Goal: Navigation & Orientation: Find specific page/section

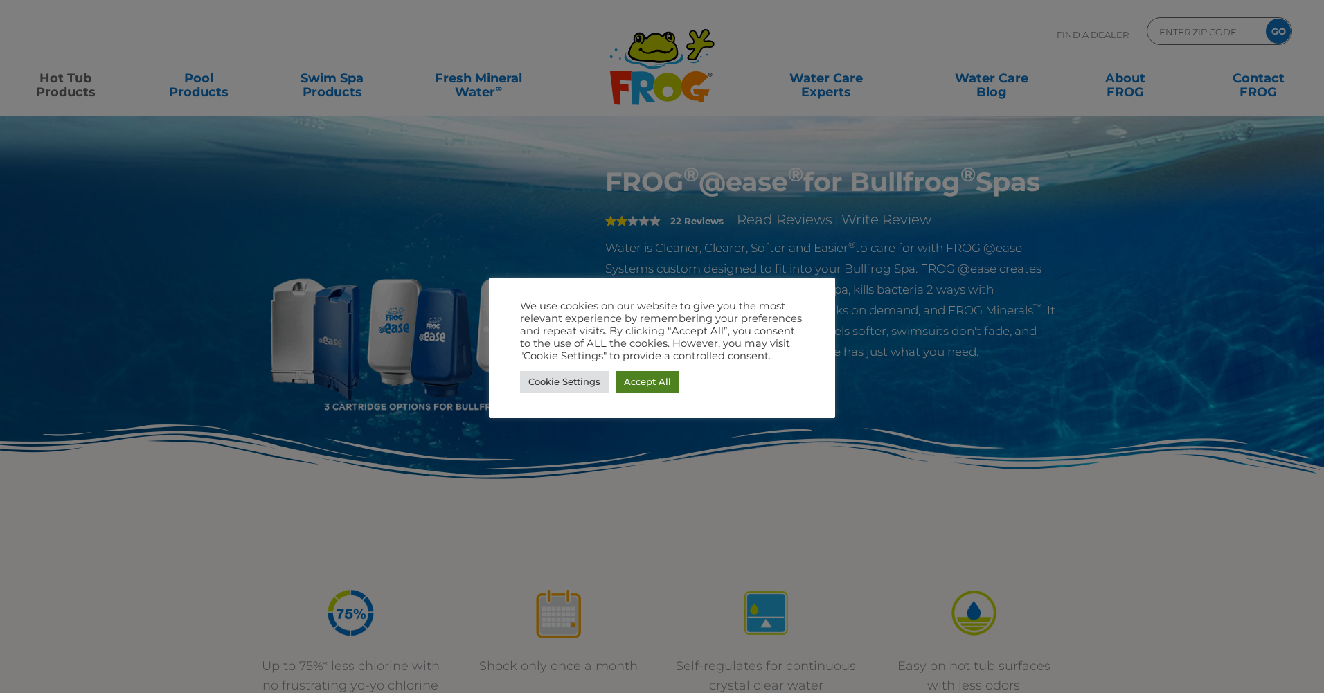
click at [622, 377] on link "Accept All" at bounding box center [647, 381] width 64 height 21
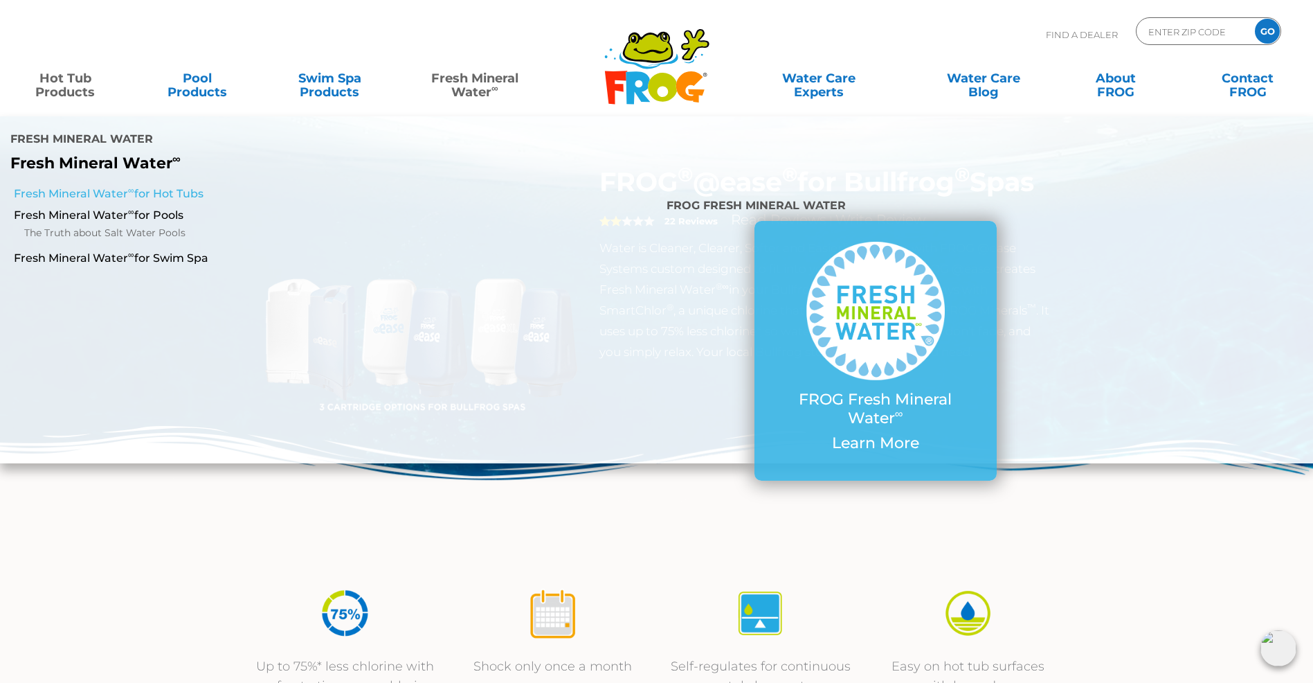
click at [182, 186] on link "Fresh Mineral Water ∞ for Hot Tubs" at bounding box center [226, 193] width 424 height 15
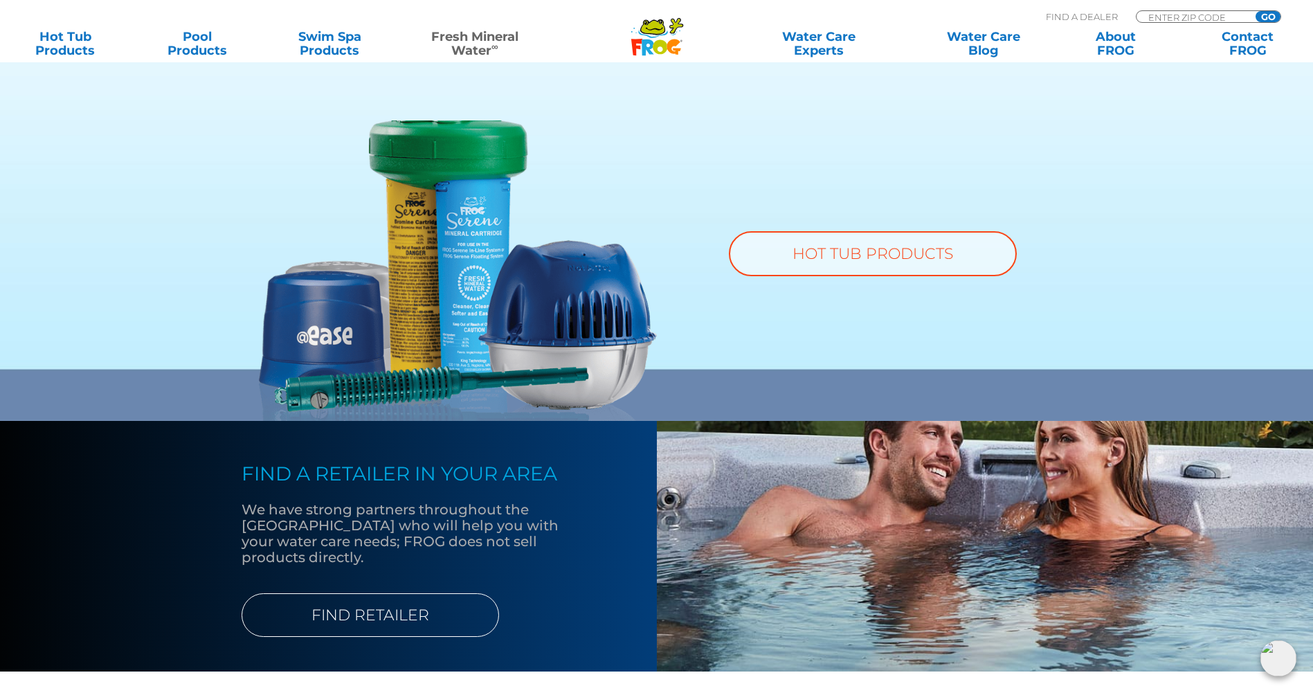
scroll to position [1108, 0]
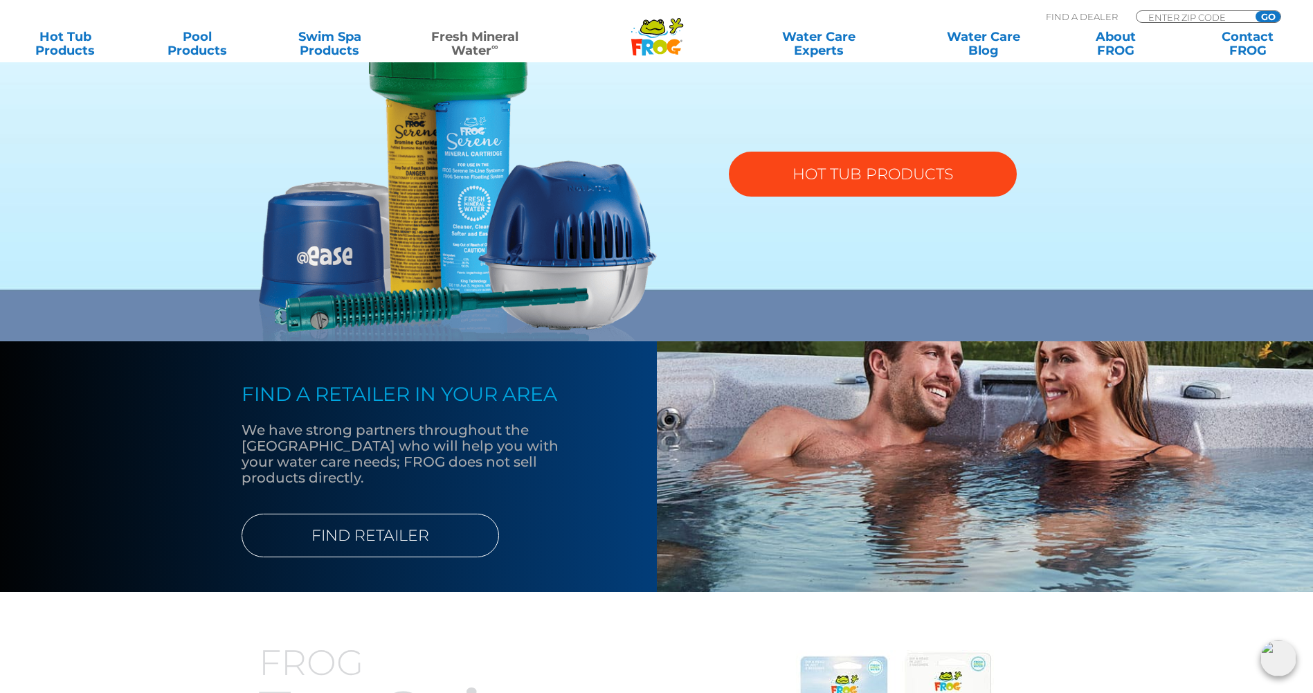
click at [892, 188] on link "HOT TUB PRODUCTS" at bounding box center [873, 174] width 288 height 45
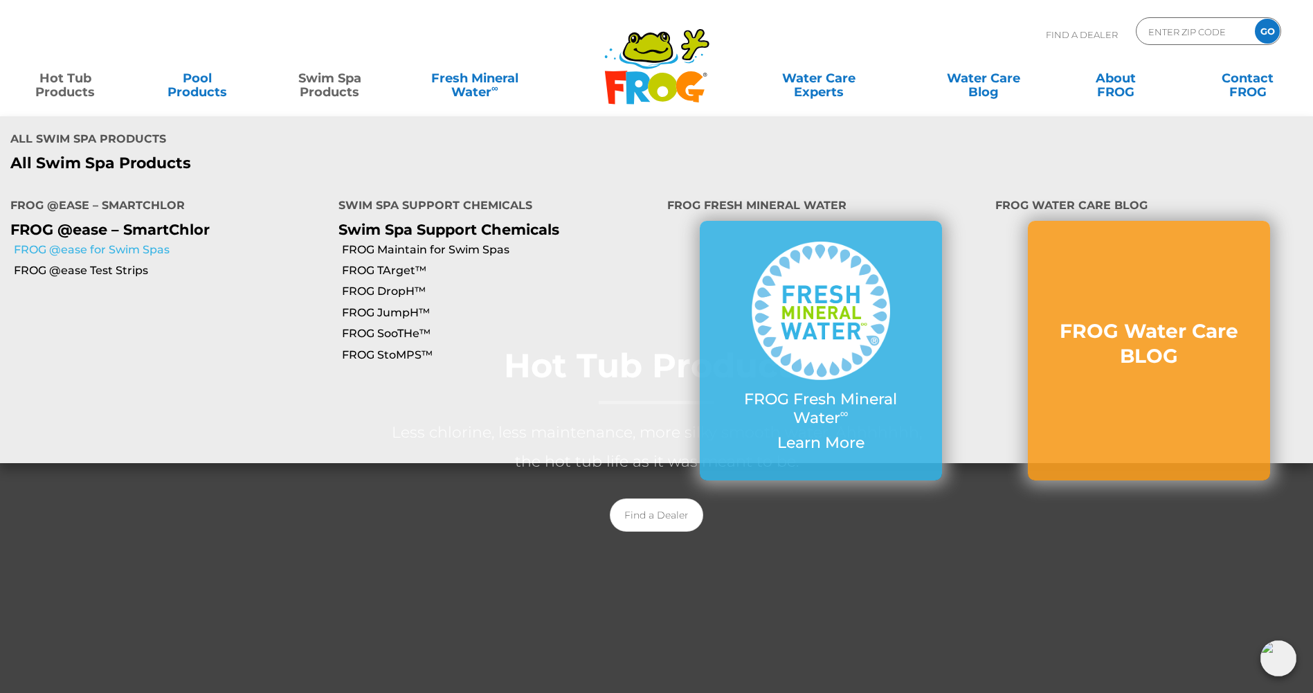
click at [155, 242] on link "FROG @ease for Swim Spas" at bounding box center [171, 249] width 314 height 15
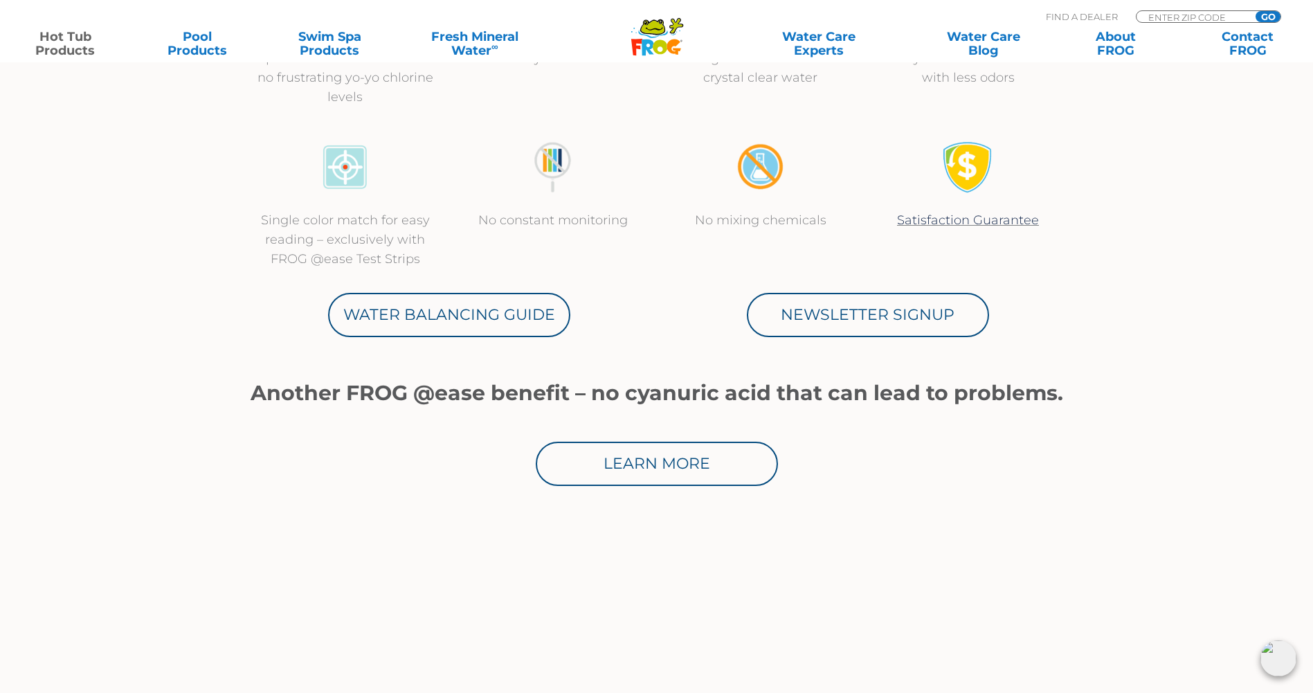
scroll to position [485, 0]
